Goal: Use online tool/utility: Utilize a website feature to perform a specific function

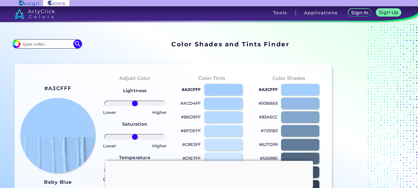
click at [230, 97] on div at bounding box center [223, 103] width 39 height 12
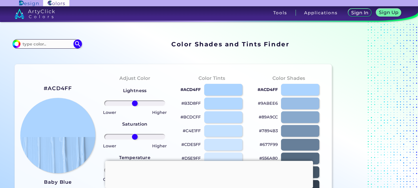
click at [192, 86] on p "#ACD4FF" at bounding box center [190, 89] width 20 height 7
click at [192, 86] on p "#ACD4FF copied" at bounding box center [190, 89] width 20 height 7
copy p "ACD4FF copied"
click at [192, 86] on p "#ACD4FF copied copied" at bounding box center [190, 89] width 20 height 7
copy p "#ACD4FF"
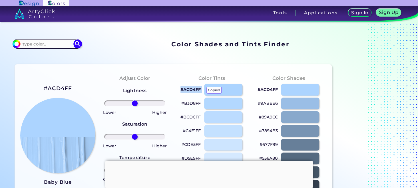
click at [192, 86] on p "#ACD4FF copied copied copied" at bounding box center [190, 89] width 20 height 7
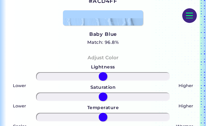
scroll to position [136, 0]
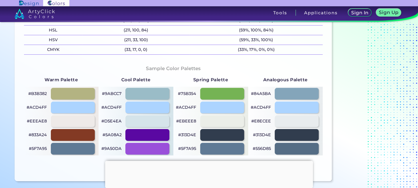
scroll to position [279, 0]
click at [299, 140] on div at bounding box center [296, 135] width 45 height 12
type input "#313d4e"
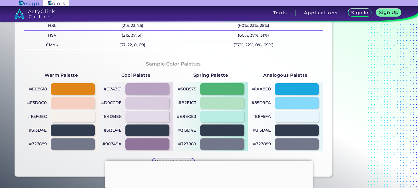
scroll to position [324, 0]
